Goal: Task Accomplishment & Management: Use online tool/utility

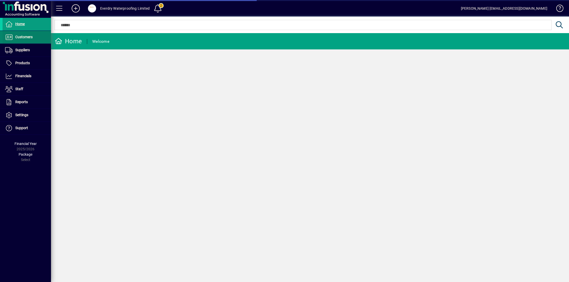
click at [17, 38] on span "Customers" at bounding box center [23, 37] width 17 height 4
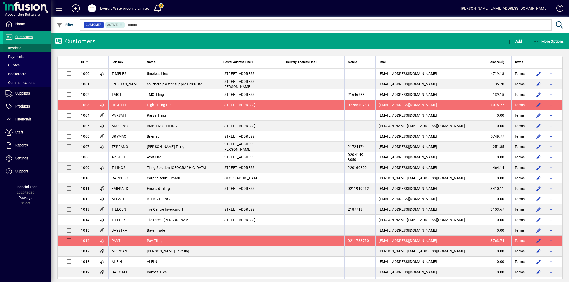
click at [18, 48] on span "Invoices" at bounding box center [13, 48] width 16 height 4
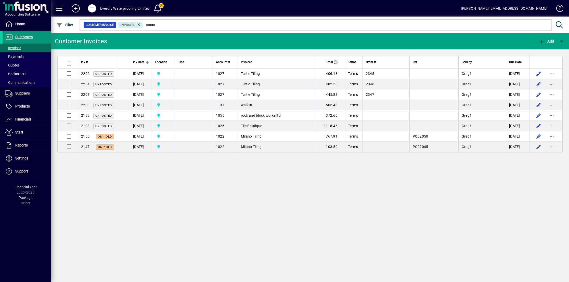
click at [28, 36] on span "Customers" at bounding box center [23, 37] width 17 height 4
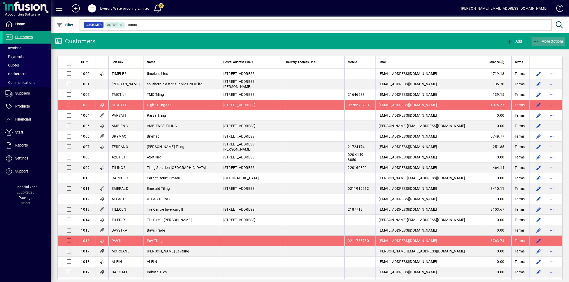
click at [553, 42] on span "More Options" at bounding box center [548, 41] width 31 height 4
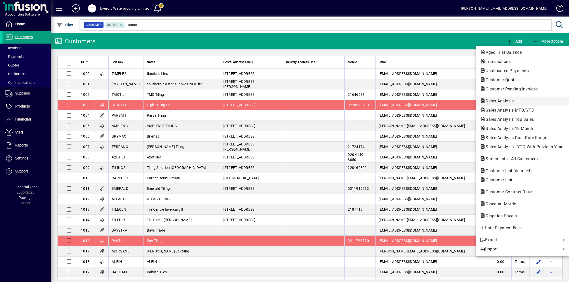
click at [516, 100] on span "Sales Analysis" at bounding box center [498, 101] width 36 height 5
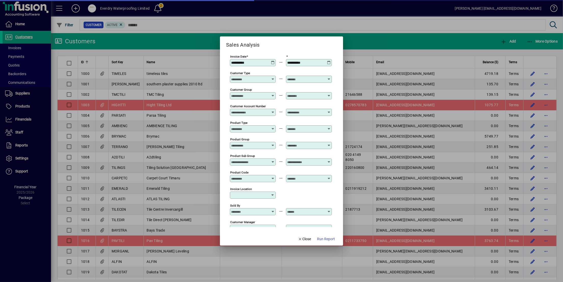
type input "**********"
click at [330, 241] on span "Run Report" at bounding box center [326, 239] width 18 height 5
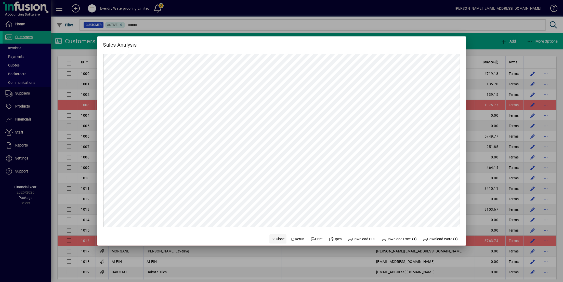
click at [281, 240] on span "button" at bounding box center [278, 239] width 17 height 12
